Goal: Task Accomplishment & Management: Manage account settings

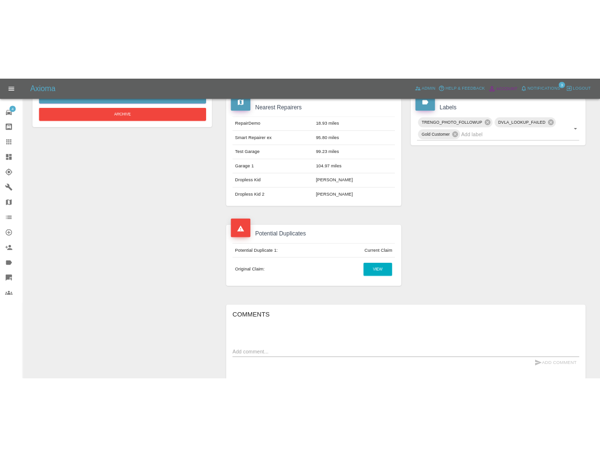
scroll to position [346, 0]
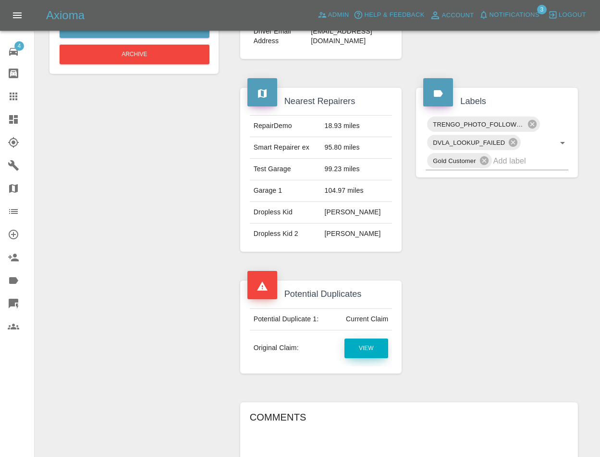
click at [370, 359] on link "View" at bounding box center [366, 349] width 44 height 20
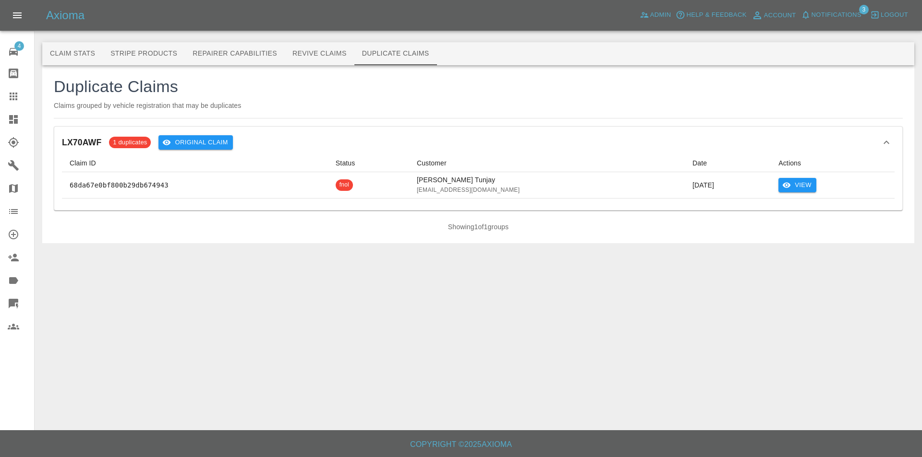
drag, startPoint x: 0, startPoint y: 0, endPoint x: 586, endPoint y: 318, distance: 666.3
click at [586, 318] on main "Claim Stats Stripe Products Repairer Capabilities Revive Claims Duplicate Claim…" at bounding box center [461, 215] width 922 height 431
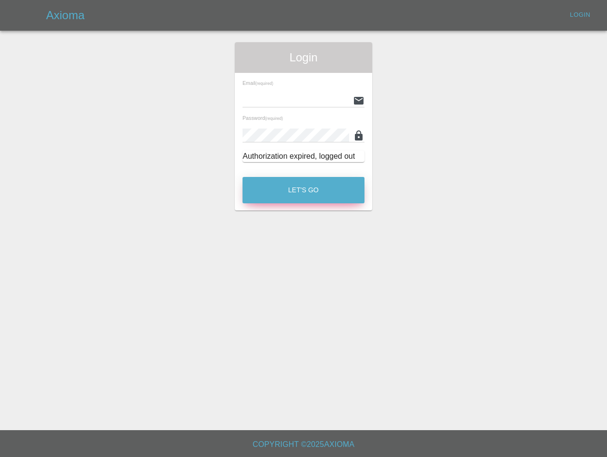
type input "[EMAIL_ADDRESS][DOMAIN_NAME]"
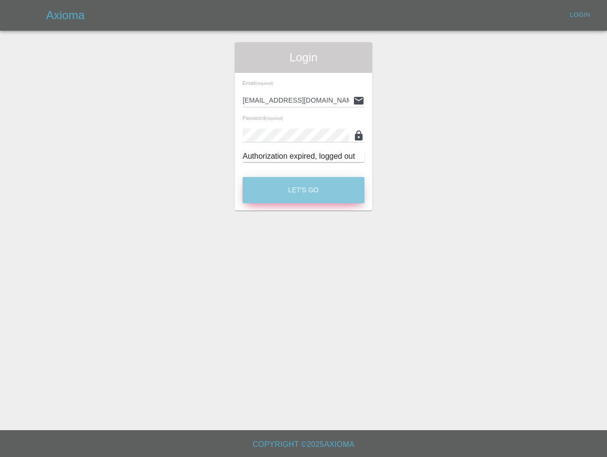
click at [324, 197] on button "Let's Go" at bounding box center [303, 190] width 122 height 26
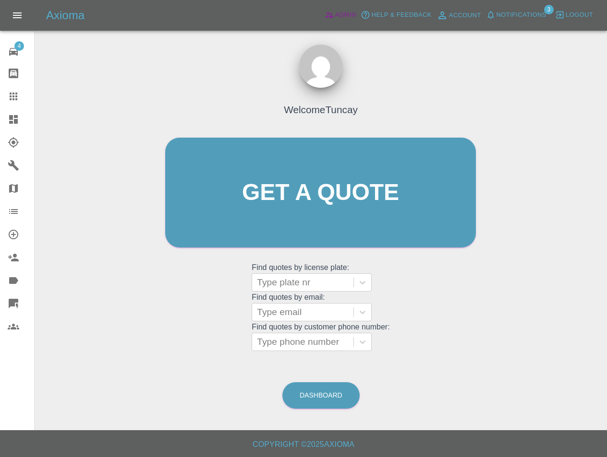
click at [323, 20] on link "Admin" at bounding box center [340, 15] width 36 height 15
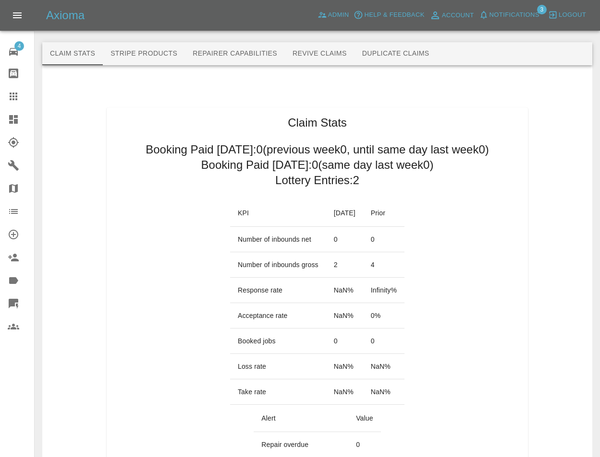
click at [376, 55] on button "Duplicate Claims" at bounding box center [395, 53] width 83 height 23
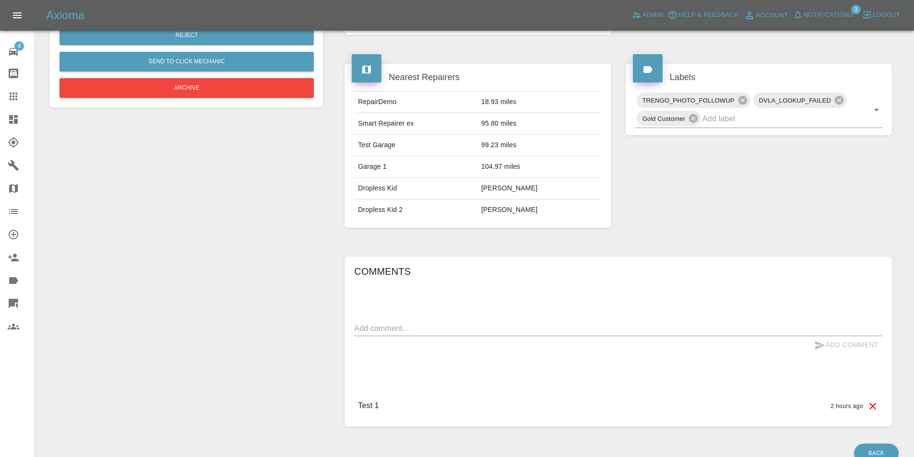
scroll to position [254, 0]
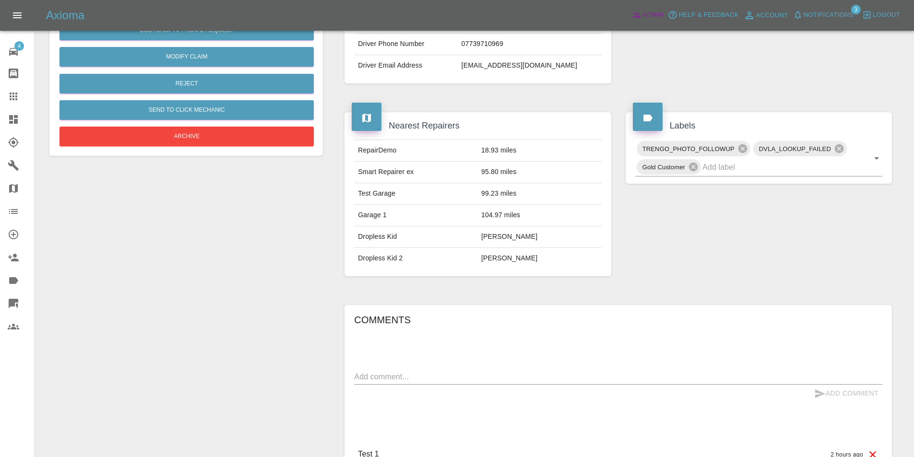
click at [648, 13] on span "Admin" at bounding box center [653, 15] width 21 height 11
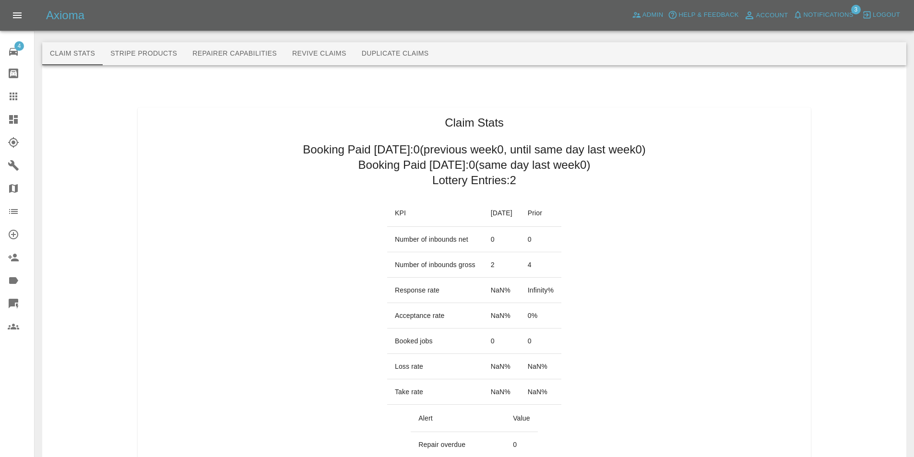
click at [404, 52] on button "Duplicate Claims" at bounding box center [395, 53] width 83 height 23
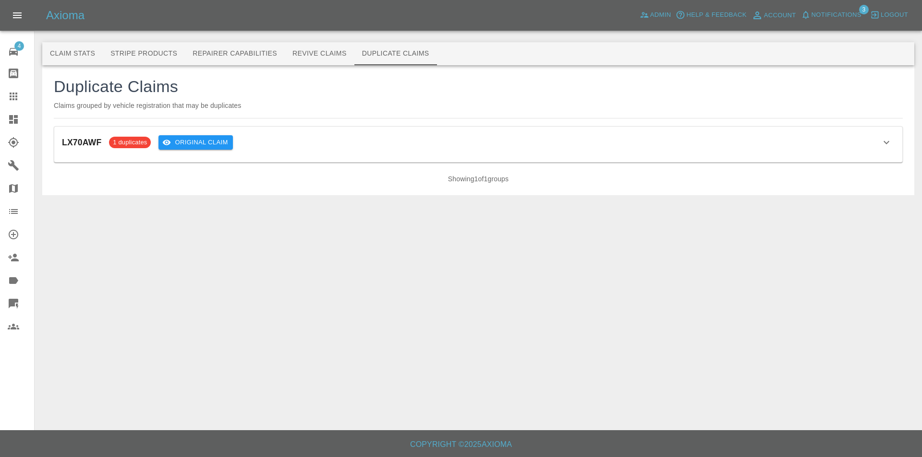
click at [331, 144] on div "LX70AWF 1 duplicates Original Claim" at bounding box center [478, 142] width 832 height 16
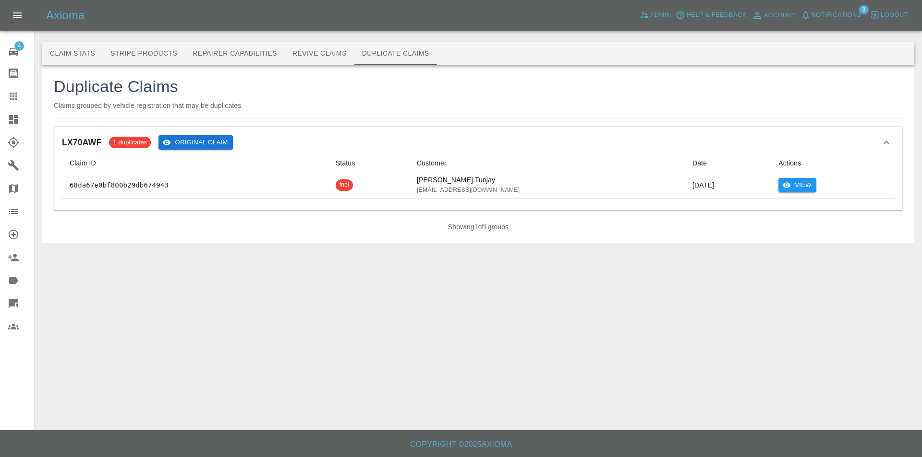
click at [224, 143] on button "Original Claim" at bounding box center [195, 142] width 74 height 15
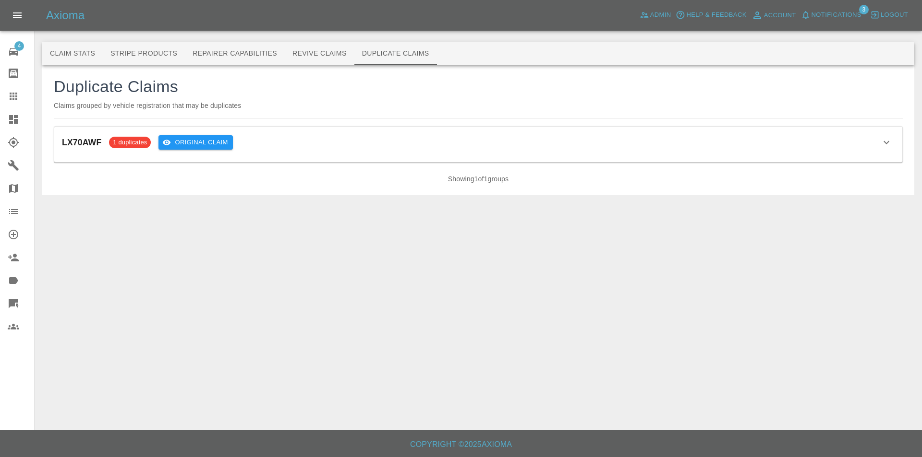
click at [286, 148] on div "LX70AWF 1 duplicates Original Claim" at bounding box center [478, 142] width 832 height 16
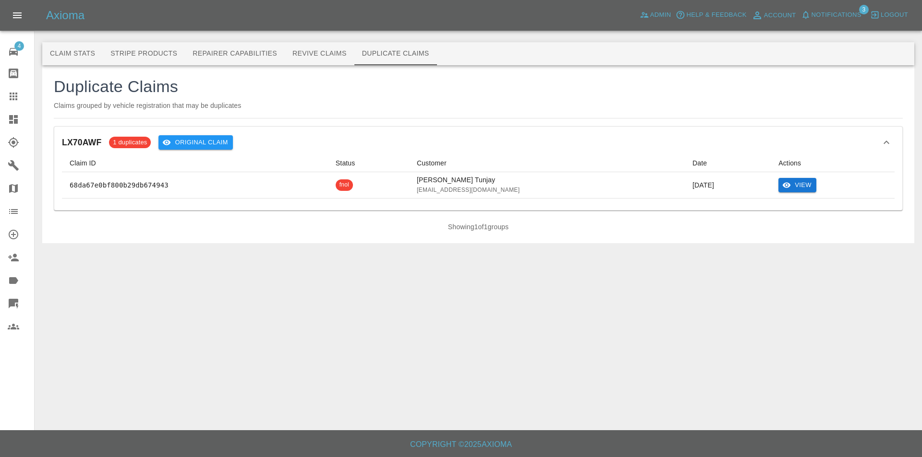
click at [782, 182] on icon "View" at bounding box center [786, 185] width 9 height 9
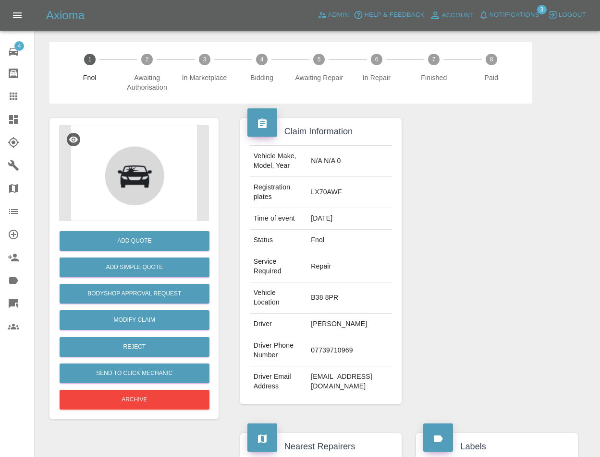
click at [535, 155] on div at bounding box center [496, 261] width 176 height 315
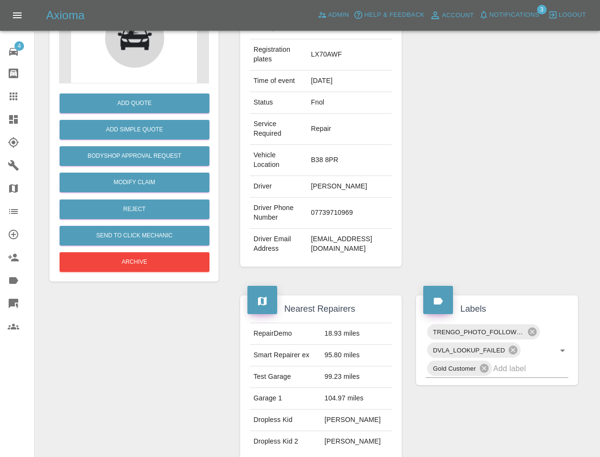
scroll to position [240, 0]
